Goal: Task Accomplishment & Management: Use online tool/utility

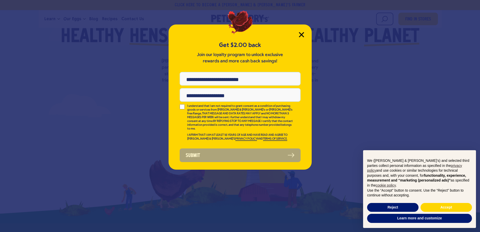
click at [301, 34] on icon "Close Modal" at bounding box center [301, 34] width 5 height 5
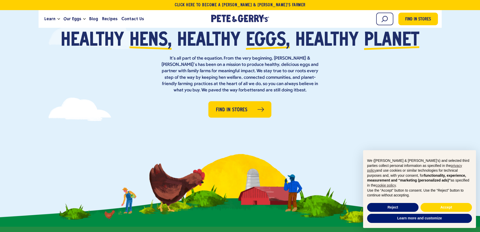
scroll to position [38, 0]
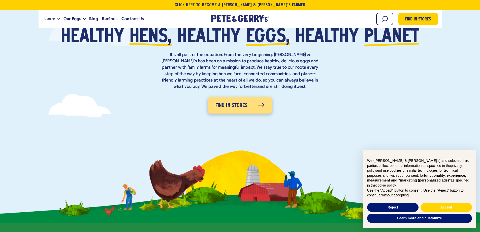
click at [235, 106] on span "Find in Stores" at bounding box center [232, 106] width 32 height 8
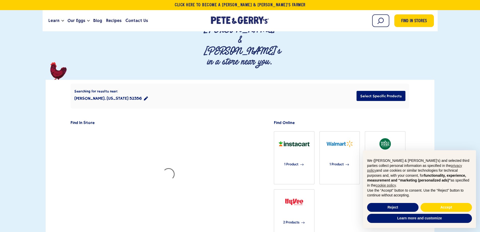
scroll to position [76, 0]
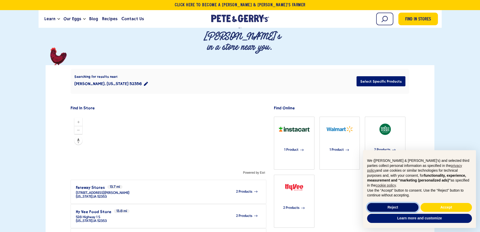
click at [396, 208] on button "Reject" at bounding box center [392, 207] width 51 height 9
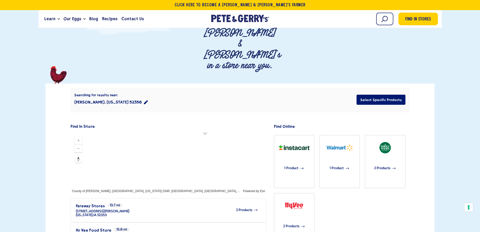
scroll to position [50, 0]
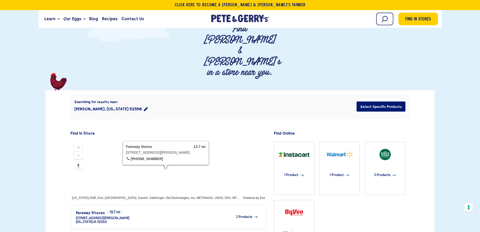
click at [242, 215] on span "2 Products" at bounding box center [244, 217] width 16 height 4
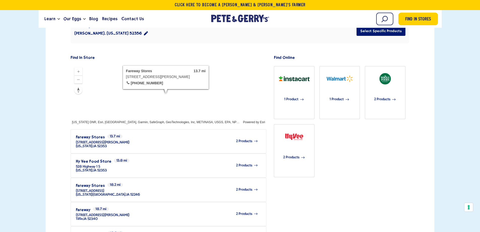
scroll to position [0, 0]
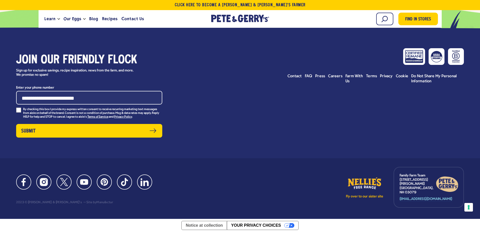
scroll to position [2337, 0]
click at [334, 78] on span "Careers" at bounding box center [335, 76] width 14 height 4
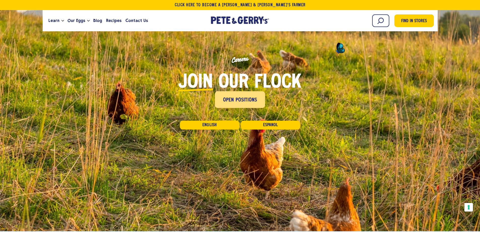
click at [236, 97] on span "Open Positions" at bounding box center [240, 100] width 34 height 8
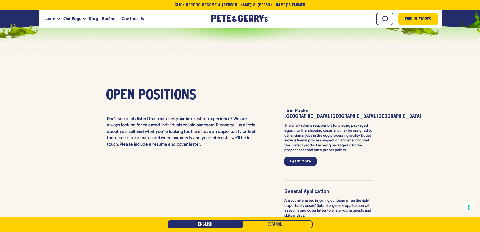
scroll to position [1106, 0]
click at [309, 157] on link "Learn More" at bounding box center [301, 161] width 32 height 9
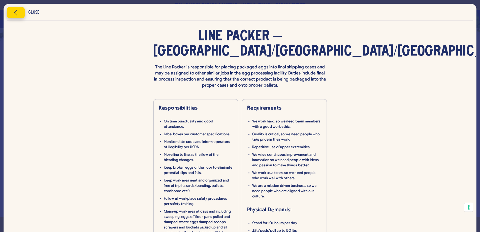
click at [23, 13] on button "Close modal" at bounding box center [16, 12] width 18 height 11
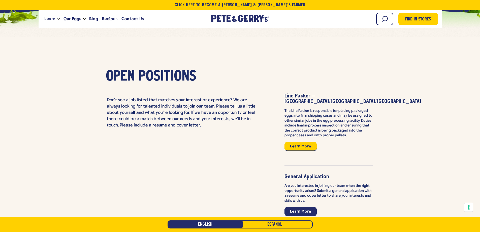
scroll to position [1142, 0]
